Goal: Check status: Check status

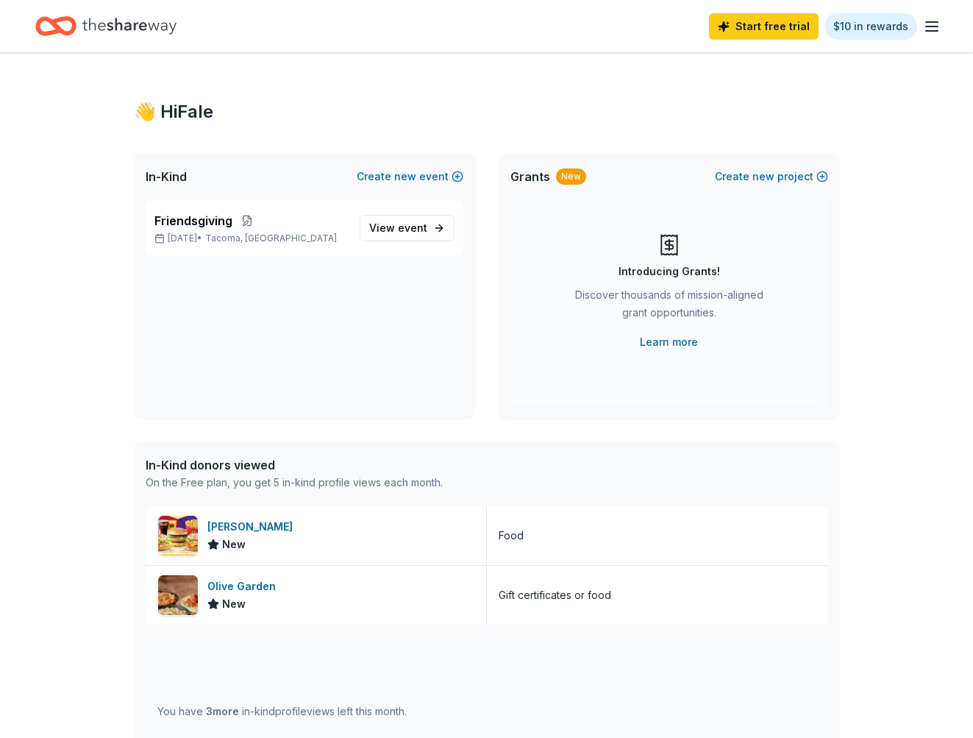
click at [873, 123] on div "👋 Hi Fale In-Kind Create new event Friendsgiving [DATE] • [GEOGRAPHIC_DATA], [G…" at bounding box center [486, 566] width 973 height 1027
click at [559, 171] on div "New" at bounding box center [571, 176] width 30 height 16
click at [586, 191] on div "Grants New Create new project" at bounding box center [669, 176] width 341 height 47
click at [256, 229] on p "Friendsgiving" at bounding box center [250, 221] width 193 height 18
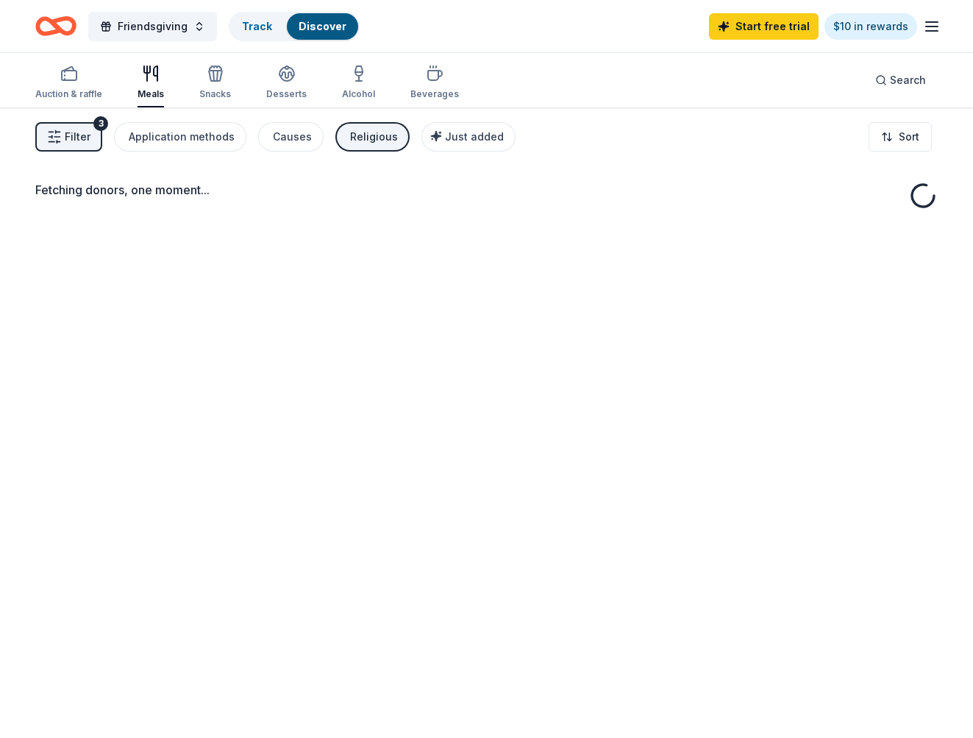
click at [405, 231] on div "Fetching donors, one moment..." at bounding box center [486, 476] width 973 height 738
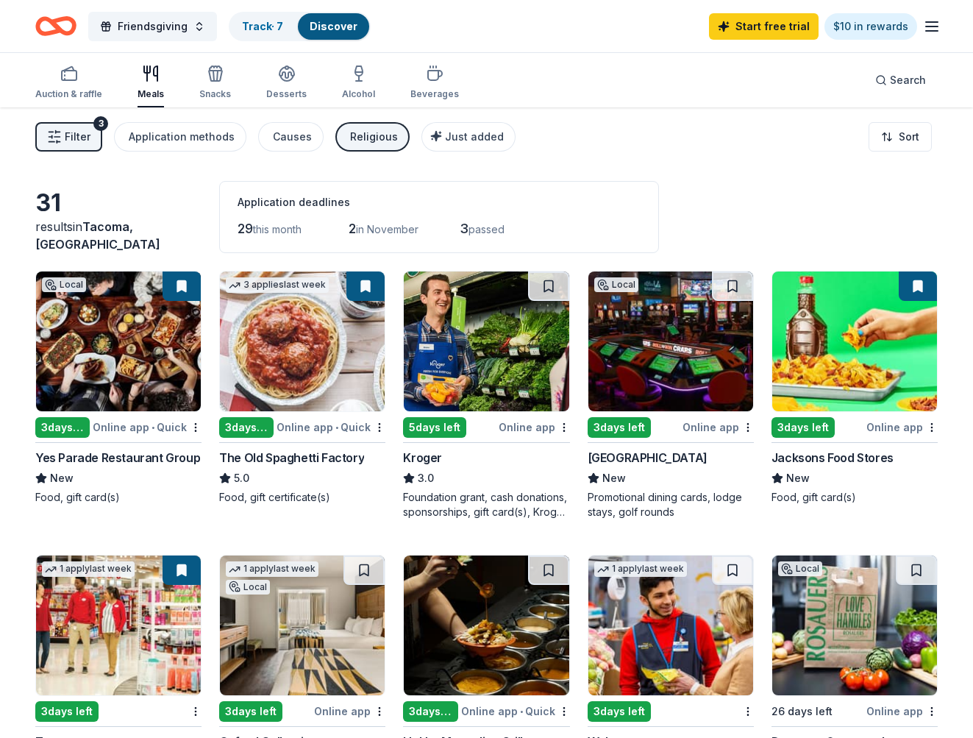
click at [499, 232] on span "passed" at bounding box center [487, 229] width 36 height 13
click at [60, 88] on div "Auction & raffle" at bounding box center [68, 94] width 67 height 12
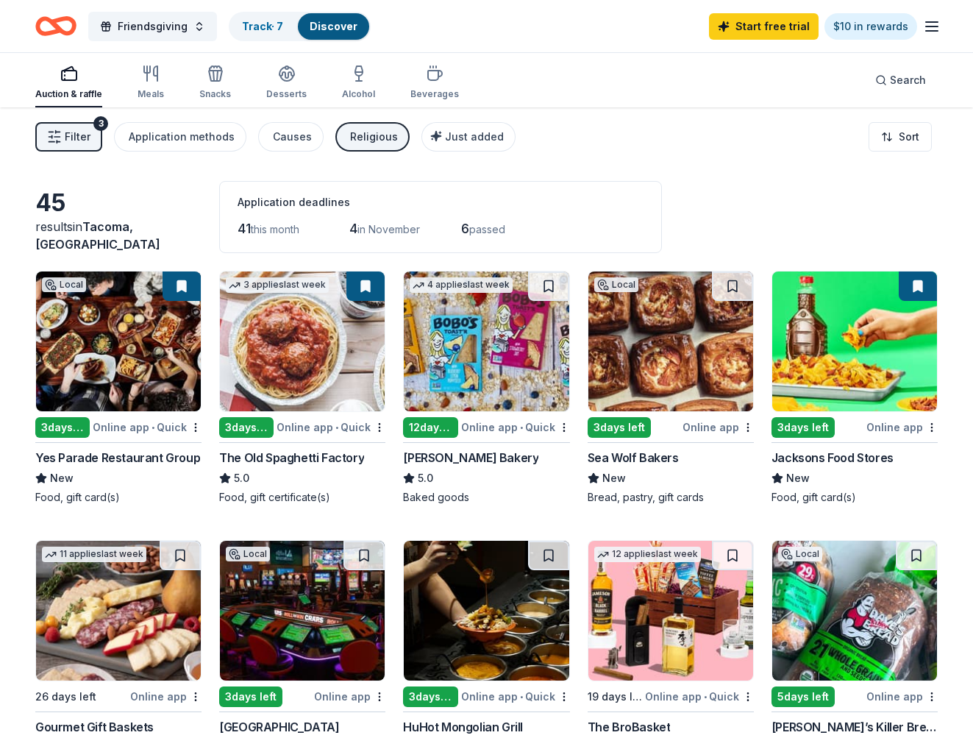
click at [594, 147] on div "Filter 3 Application methods Causes Religious Just added Sort" at bounding box center [486, 136] width 973 height 59
click at [928, 25] on icon "button" at bounding box center [932, 27] width 18 height 18
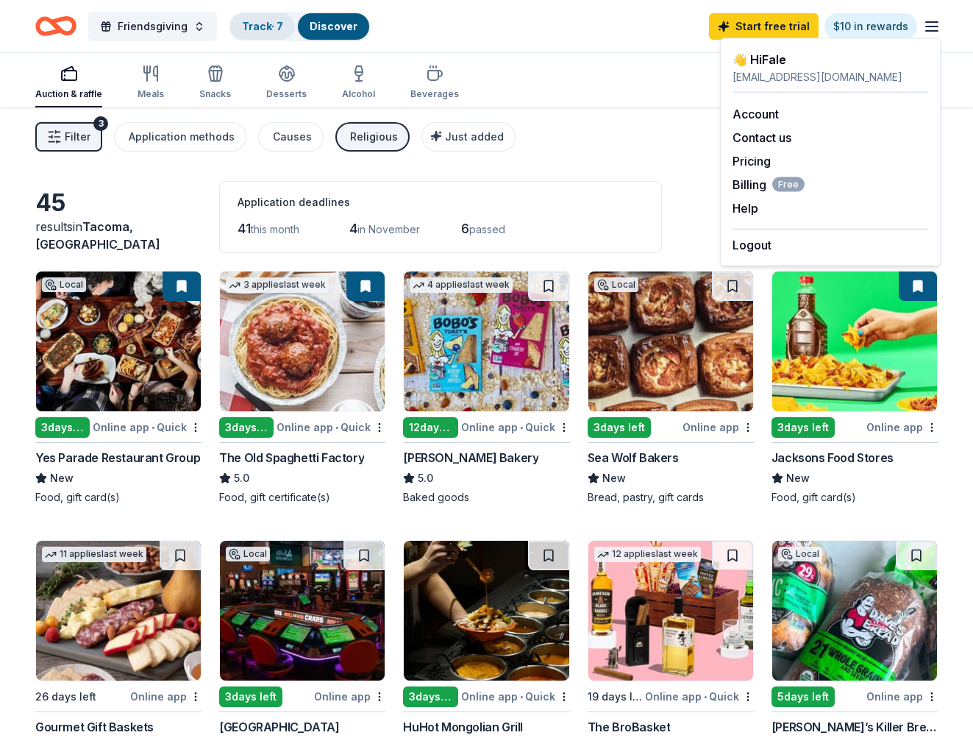
click at [263, 26] on link "Track · 7" at bounding box center [262, 26] width 41 height 13
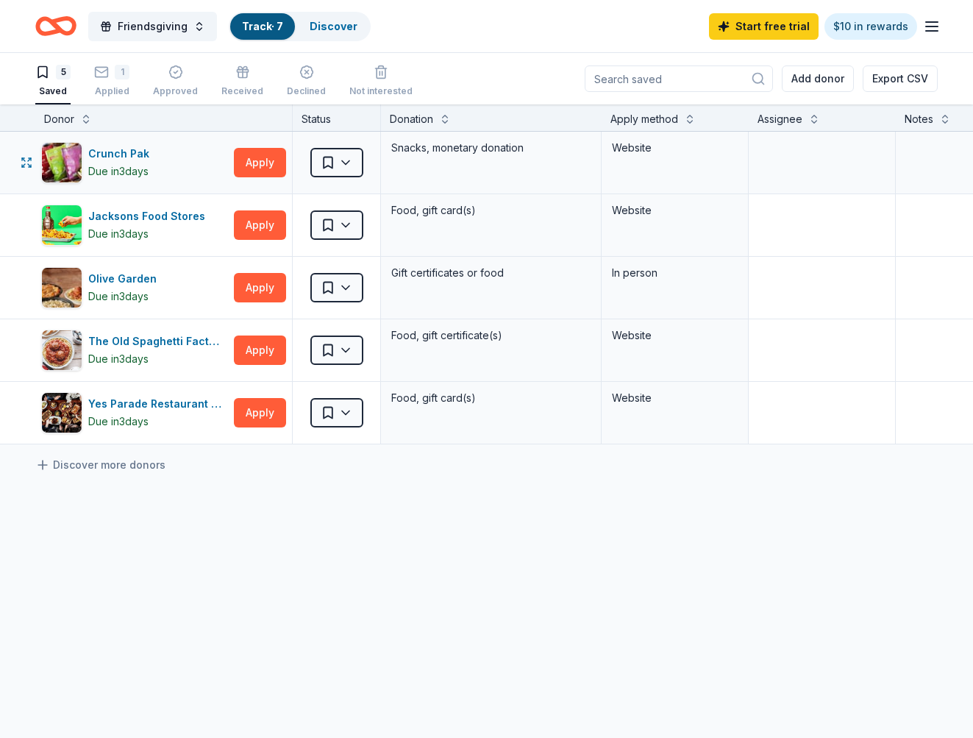
click at [656, 146] on div "Website" at bounding box center [675, 148] width 126 height 18
click at [625, 146] on div "Website" at bounding box center [675, 148] width 126 height 18
click at [109, 76] on div "1" at bounding box center [111, 72] width 35 height 15
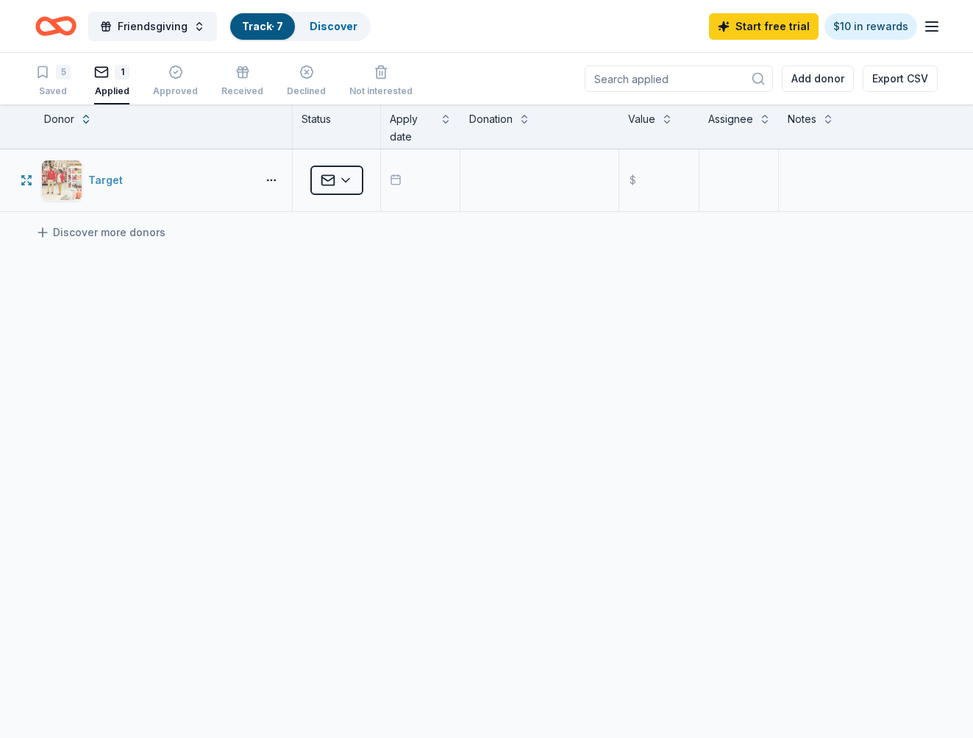
click at [93, 180] on div "Target" at bounding box center [108, 180] width 40 height 18
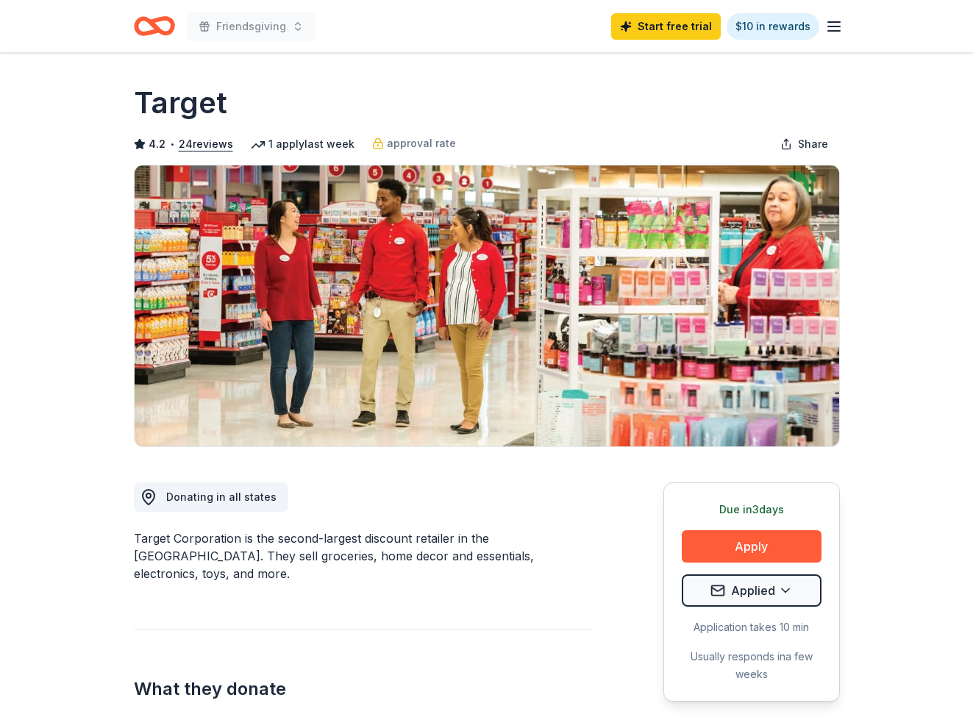
click at [842, 26] on icon "button" at bounding box center [834, 27] width 18 height 18
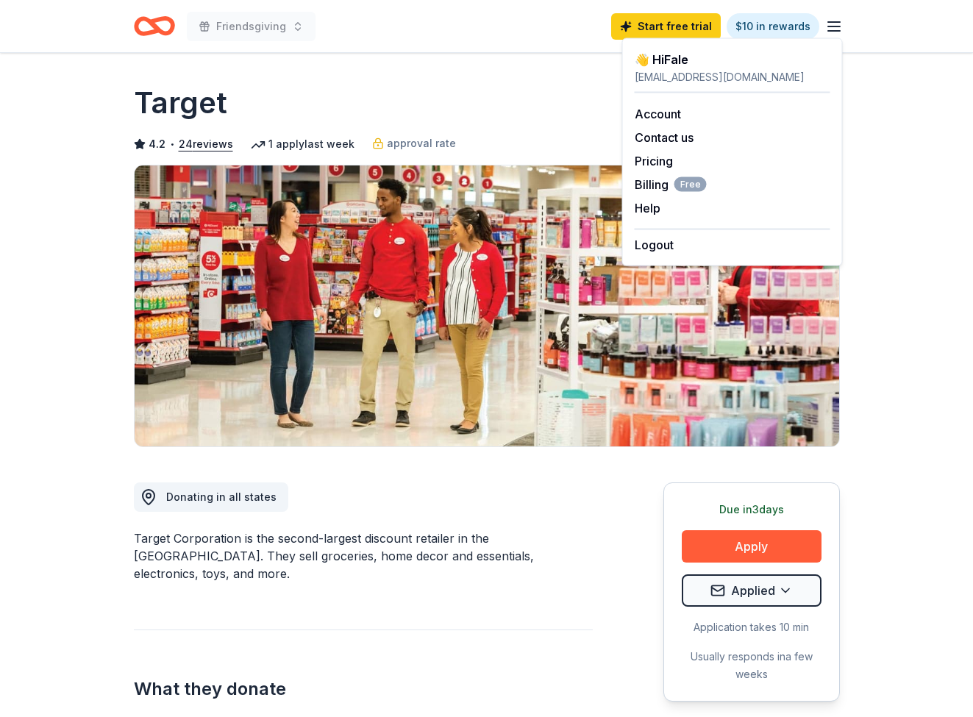
click at [842, 26] on icon "button" at bounding box center [834, 27] width 18 height 18
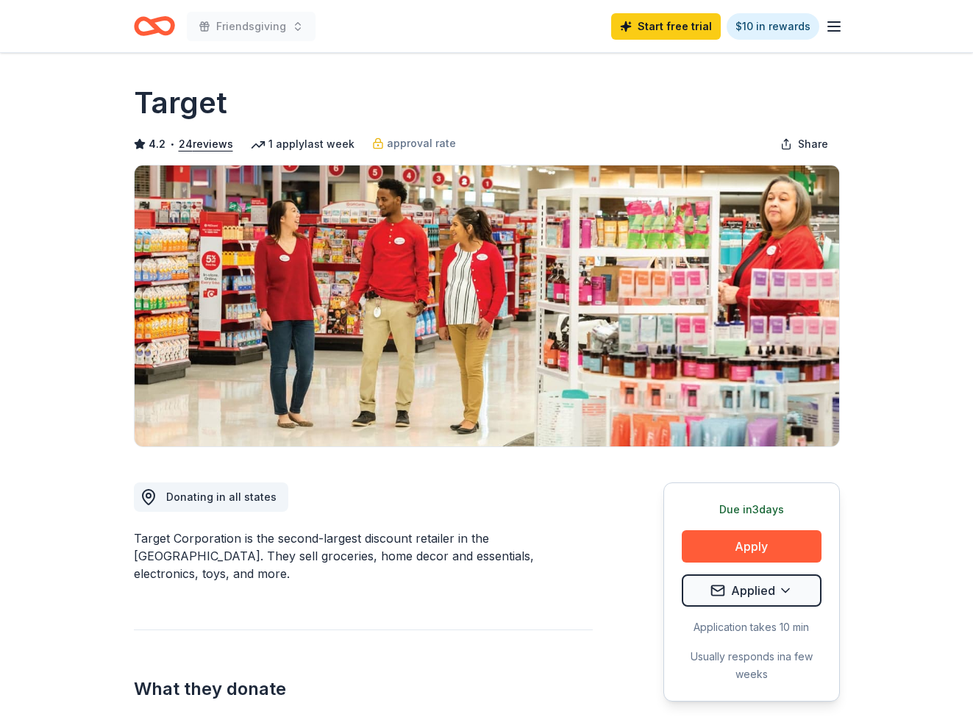
click at [306, 140] on div "1 apply last week" at bounding box center [303, 144] width 104 height 18
click at [780, 594] on html "Friendsgiving Start free trial $10 in rewards Due in 3 days Share Target 4.2 • …" at bounding box center [486, 358] width 973 height 717
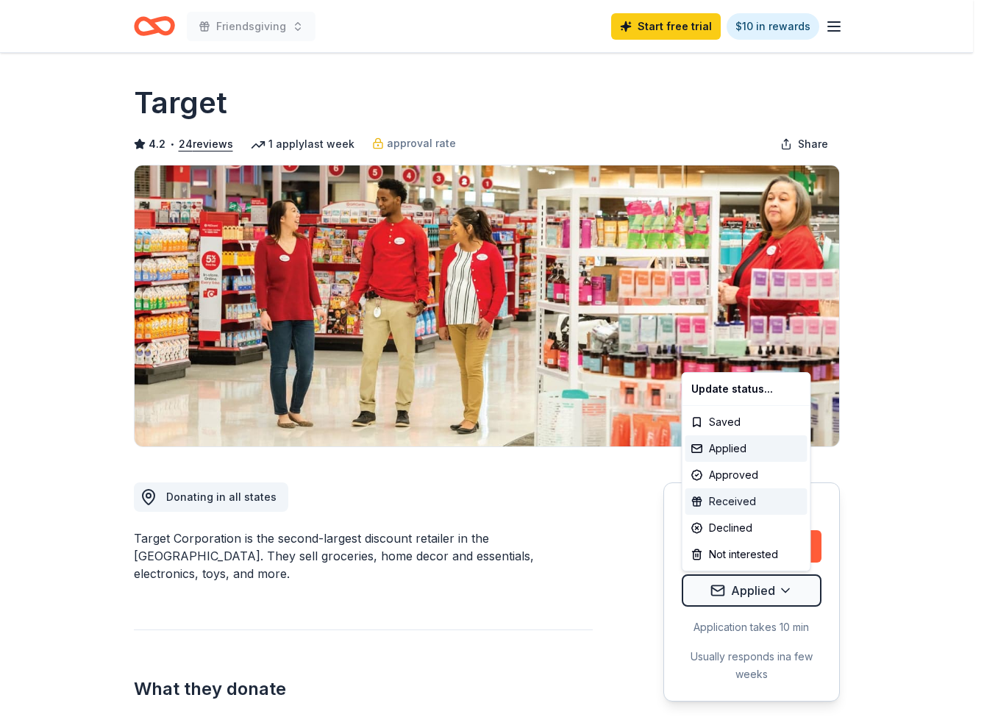
click at [744, 505] on div "Received" at bounding box center [747, 501] width 122 height 26
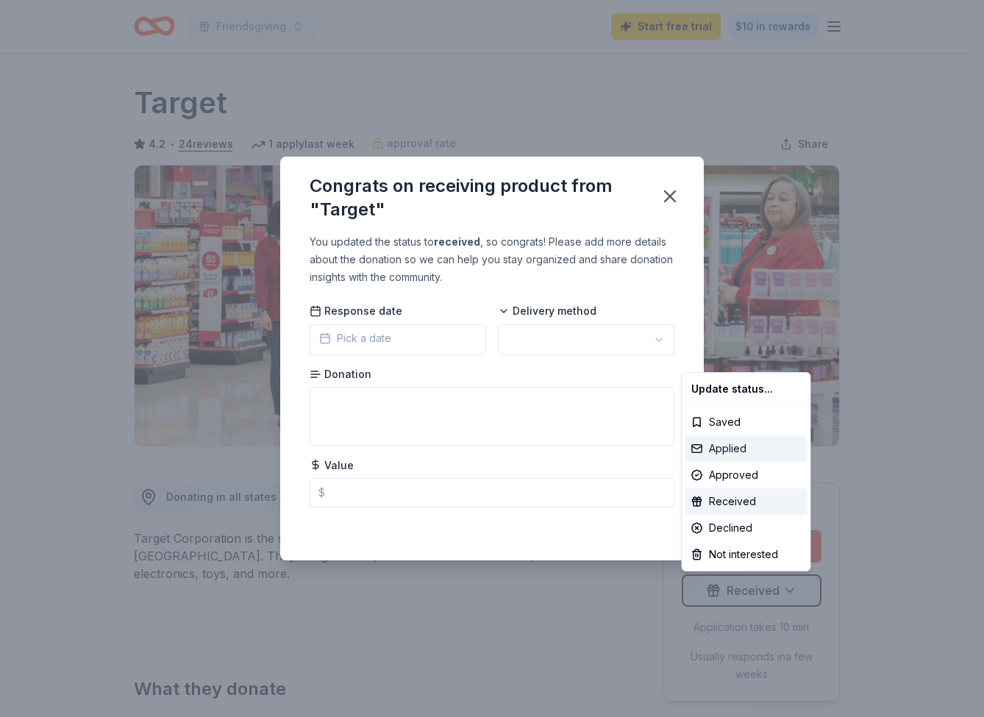
click at [747, 449] on div "Applied" at bounding box center [747, 448] width 122 height 26
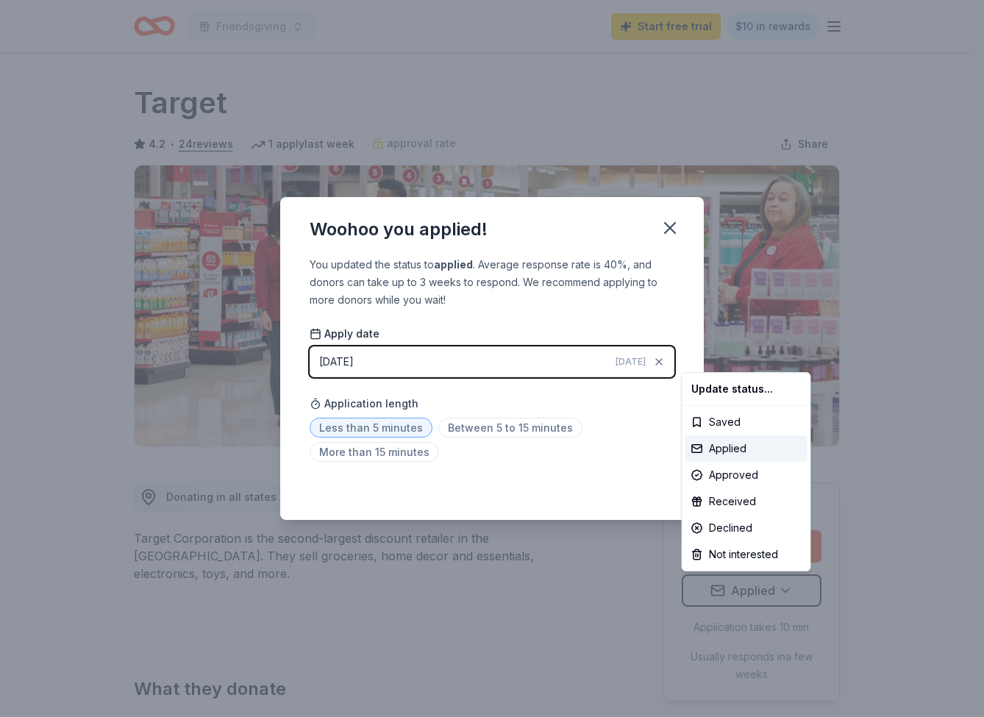
click at [530, 327] on html "Friendsgiving Start free trial $10 in rewards Due in 3 days Share Target 4.2 • …" at bounding box center [492, 358] width 984 height 717
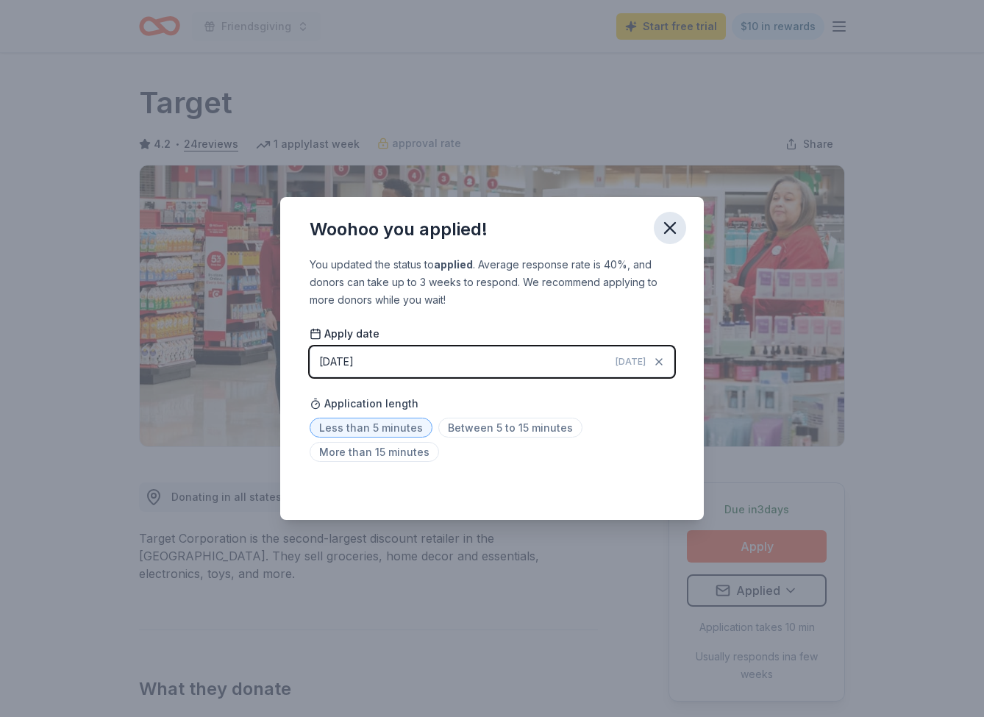
click at [669, 232] on icon "button" at bounding box center [670, 228] width 21 height 21
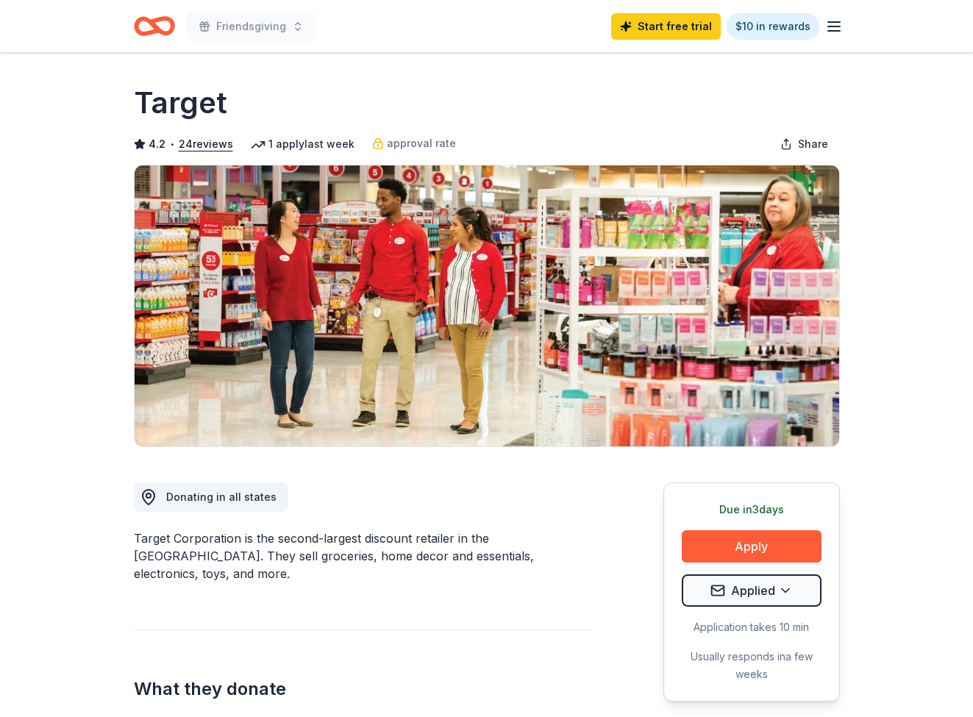
click at [173, 105] on h1 "Target" at bounding box center [180, 102] width 93 height 41
click at [148, 29] on icon "Home" at bounding box center [154, 26] width 41 height 35
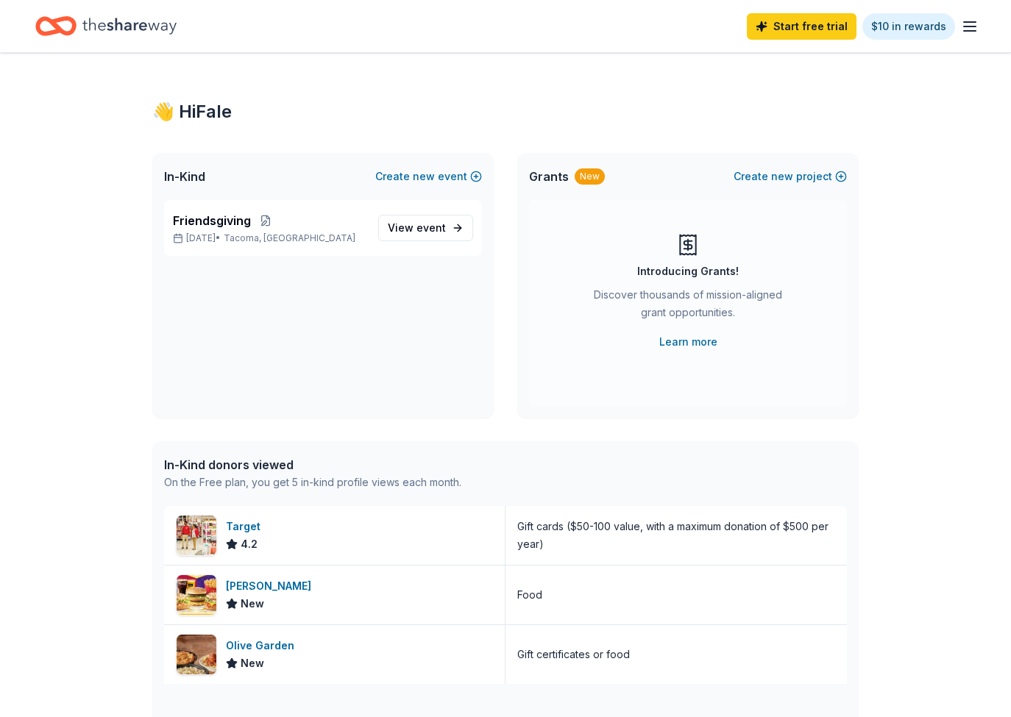
click at [327, 121] on div "👋 Hi Fale" at bounding box center [505, 112] width 706 height 24
